Goal: Task Accomplishment & Management: Manage account settings

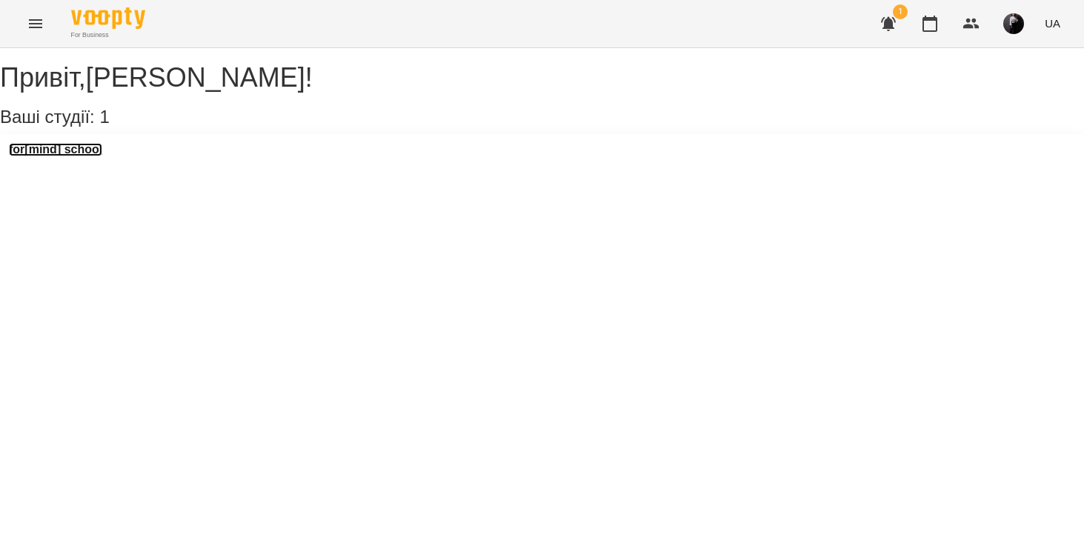
click at [56, 156] on h3 "for[mind] school" at bounding box center [55, 149] width 93 height 13
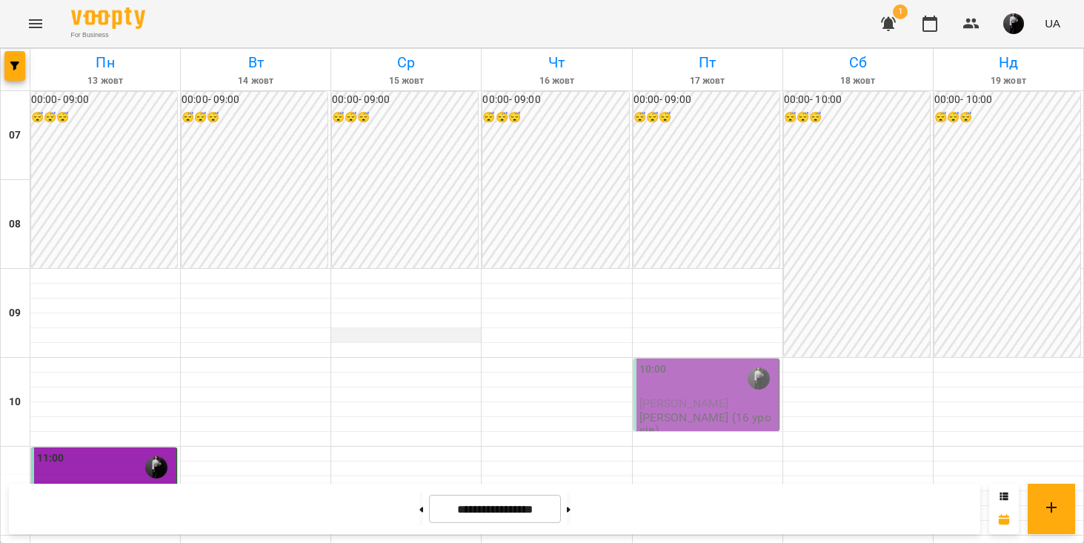
scroll to position [605, 0]
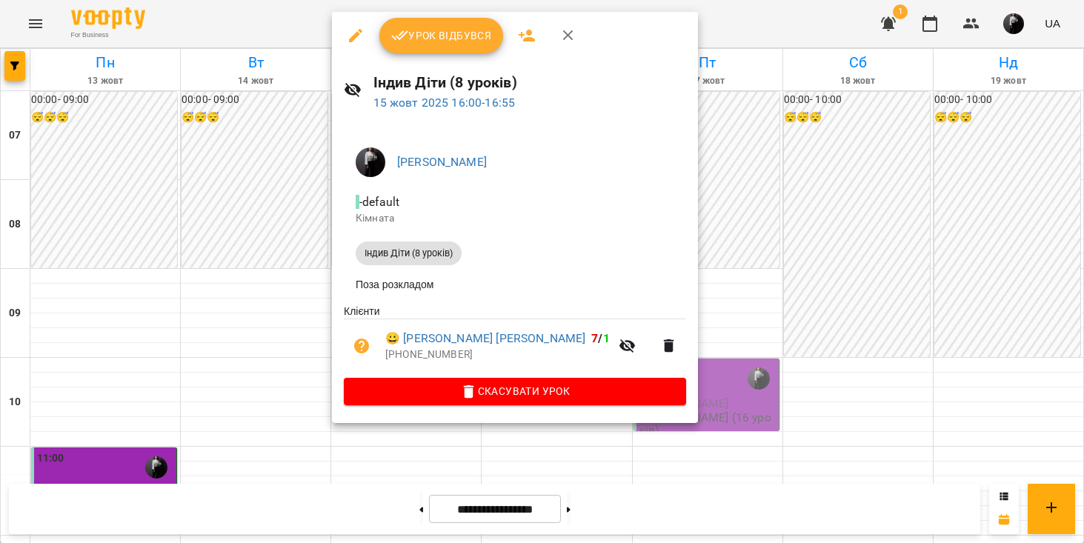
click at [466, 28] on span "Урок відбувся" at bounding box center [441, 36] width 101 height 18
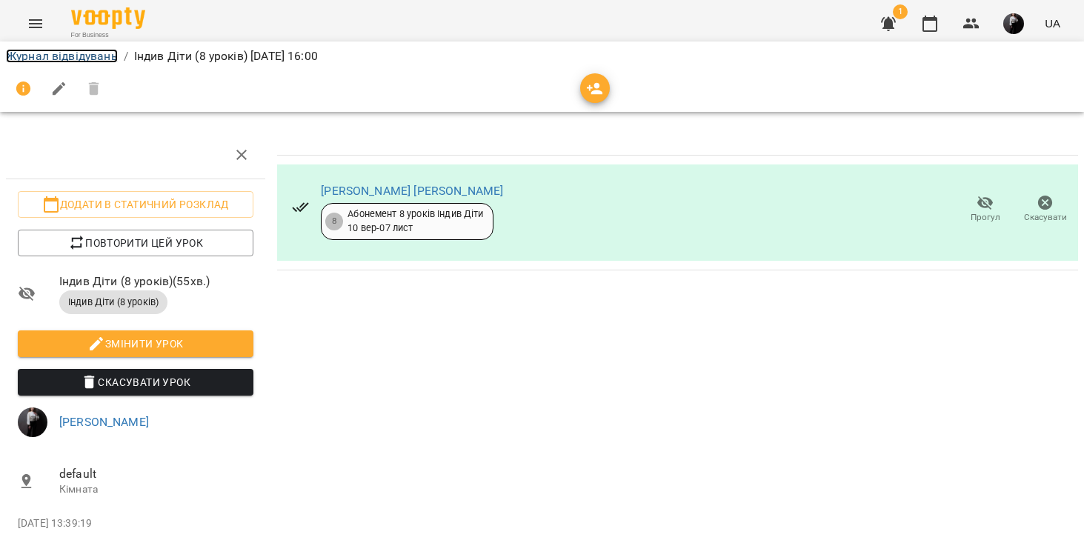
click at [67, 59] on link "Журнал відвідувань" at bounding box center [62, 56] width 112 height 14
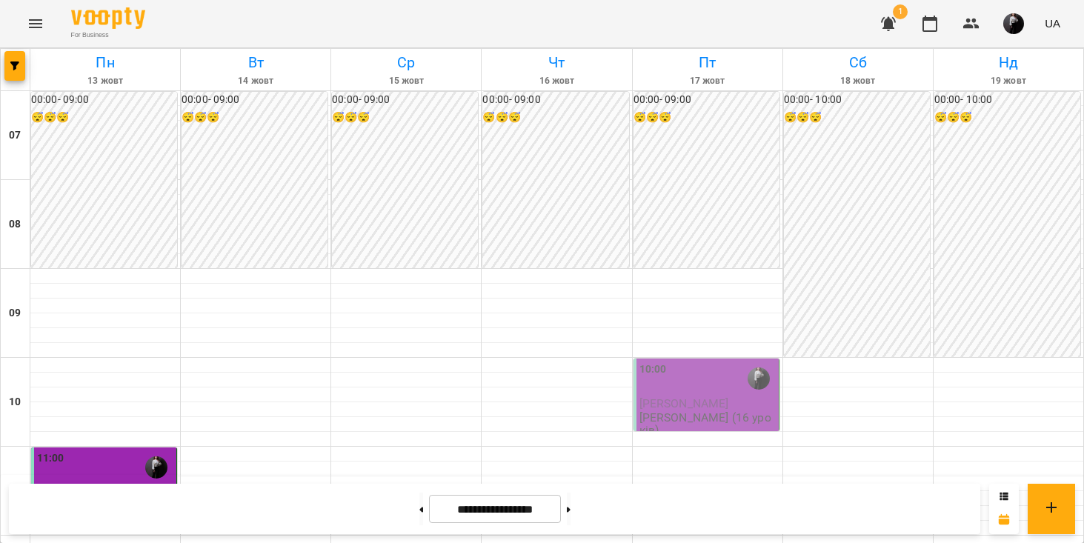
scroll to position [74, 0]
